Goal: Transaction & Acquisition: Purchase product/service

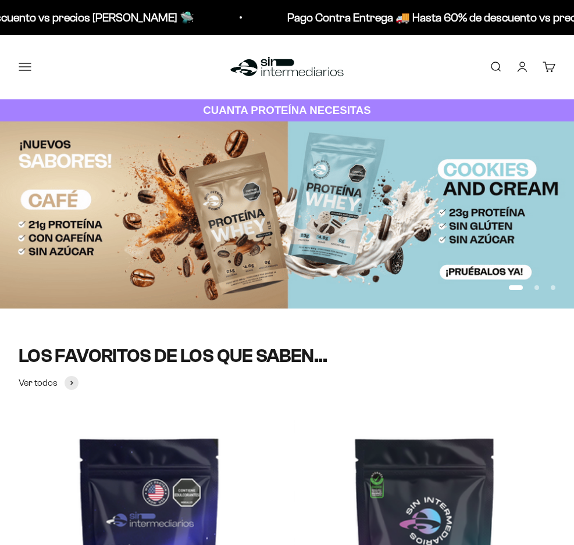
click at [31, 69] on button "Menú" at bounding box center [25, 66] width 13 height 13
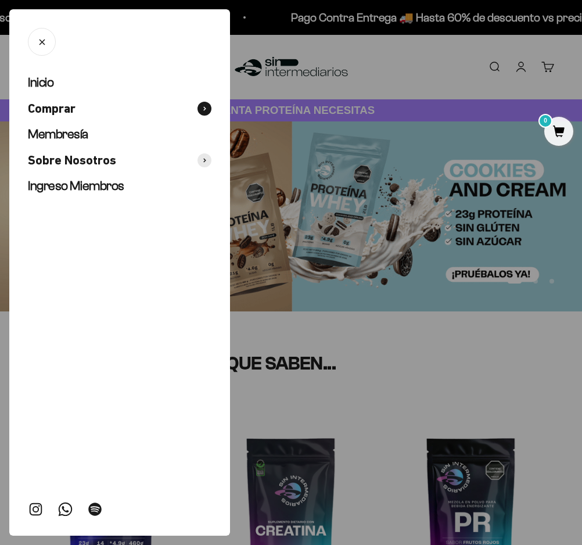
click at [48, 102] on span "Comprar" at bounding box center [52, 109] width 48 height 17
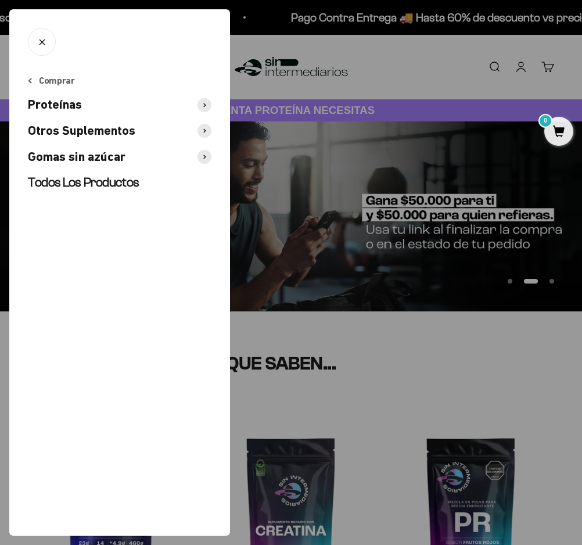
click at [55, 106] on span "Proteínas" at bounding box center [55, 104] width 54 height 17
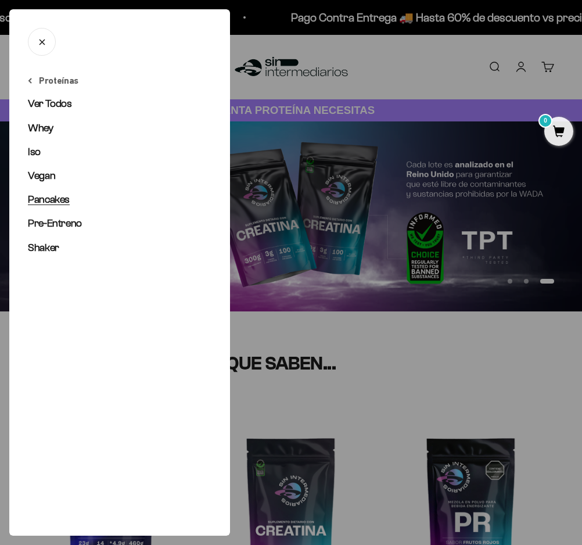
click at [55, 199] on span "Pancakes" at bounding box center [49, 200] width 42 height 12
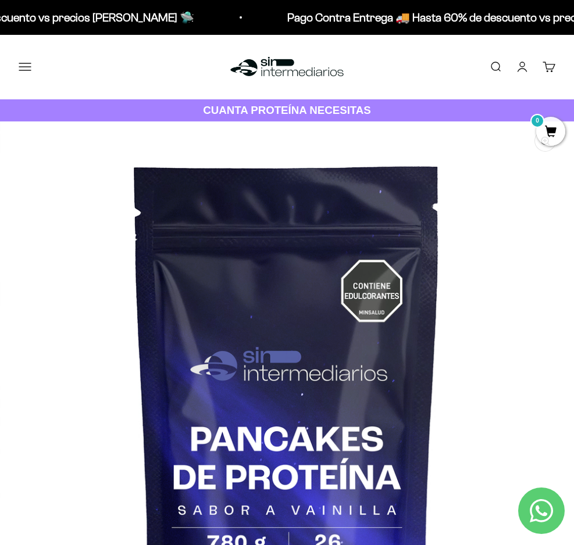
click at [31, 67] on button "Menú" at bounding box center [25, 66] width 13 height 13
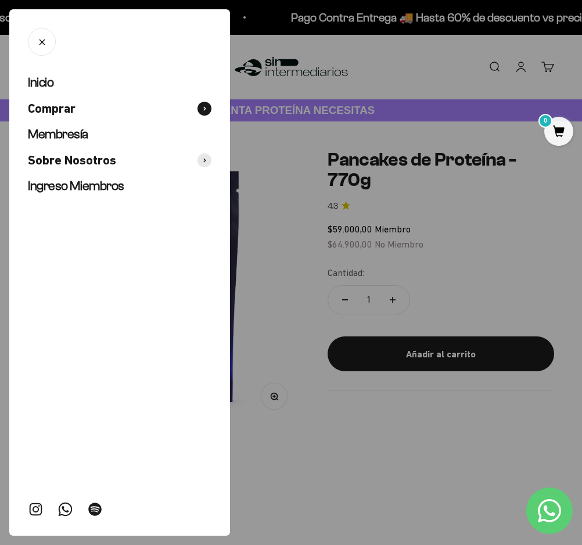
click at [40, 112] on span "Comprar" at bounding box center [52, 109] width 48 height 17
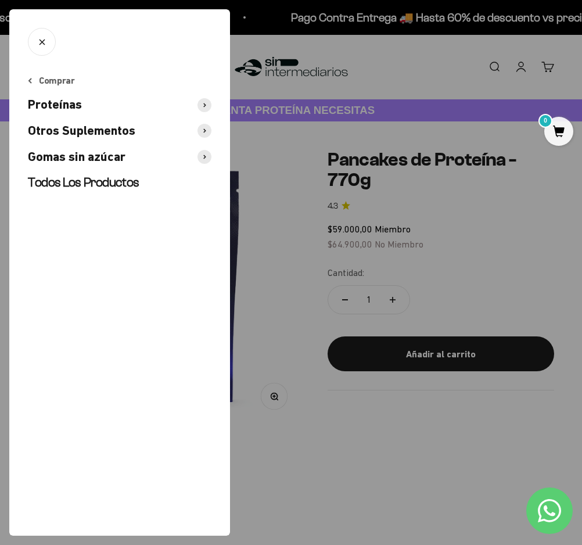
click at [205, 103] on icon at bounding box center [204, 105] width 3 height 5
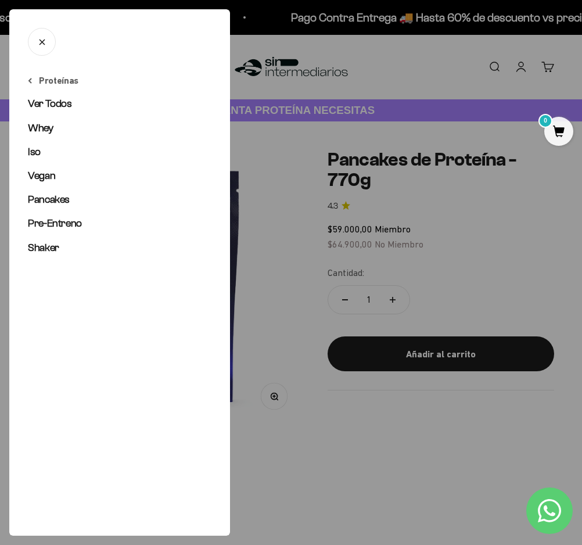
click at [267, 147] on div at bounding box center [291, 272] width 582 height 545
